Goal: Task Accomplishment & Management: Use online tool/utility

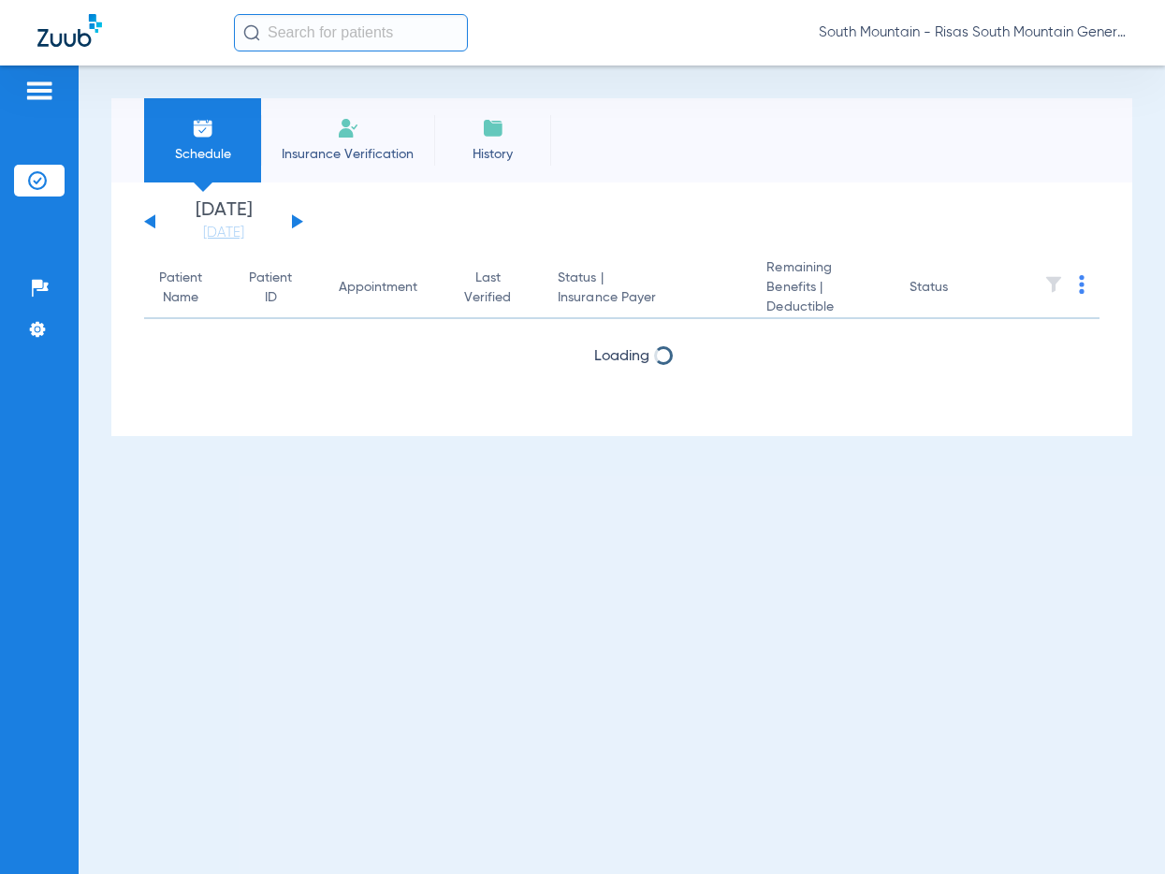
click at [289, 225] on div "[DATE] [DATE] [DATE] [DATE] [DATE] [DATE] [DATE] [DATE] [DATE] [DATE] [DATE] [D…" at bounding box center [223, 221] width 159 height 41
click at [299, 218] on div "[DATE] [DATE] [DATE] [DATE] [DATE] [DATE] [DATE] [DATE] [DATE] [DATE] [DATE] [D…" at bounding box center [223, 221] width 159 height 41
click at [296, 219] on button at bounding box center [297, 221] width 11 height 14
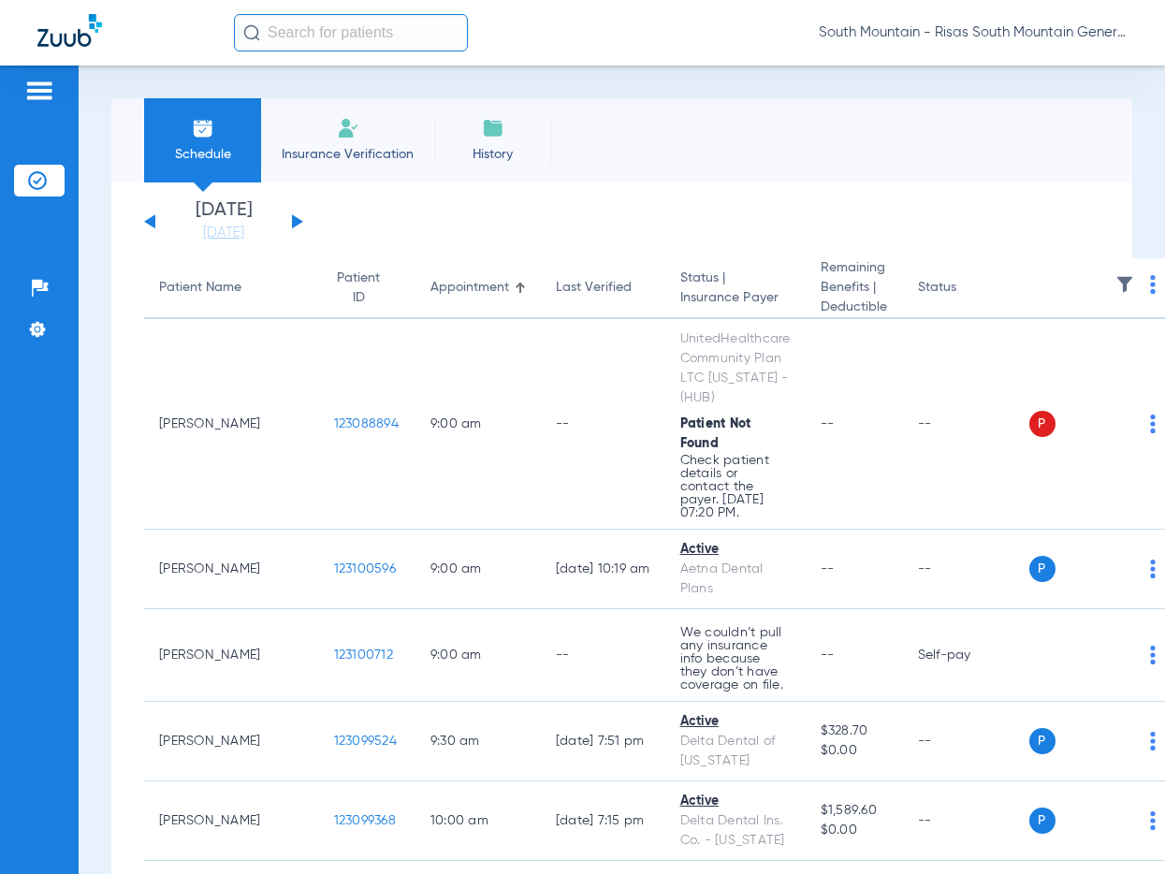
click at [1150, 297] on span at bounding box center [1153, 289] width 6 height 13
click at [1018, 369] on button "Verify All" at bounding box center [1015, 358] width 147 height 37
